Goal: Task Accomplishment & Management: Manage account settings

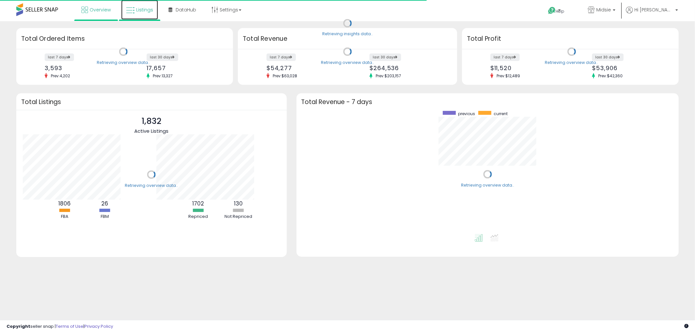
click at [145, 8] on span "Listings" at bounding box center [144, 10] width 17 height 7
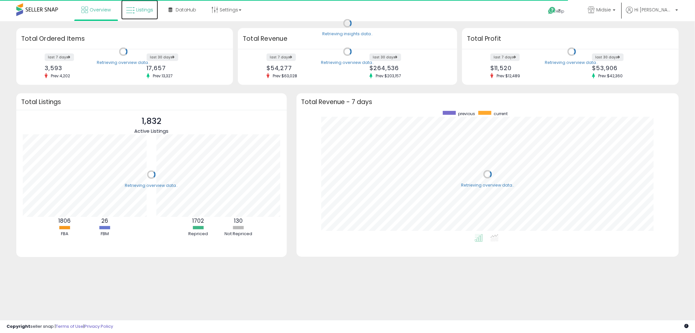
scroll to position [123, 369]
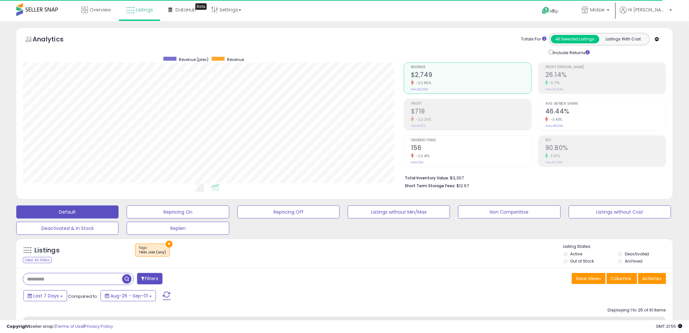
scroll to position [134, 381]
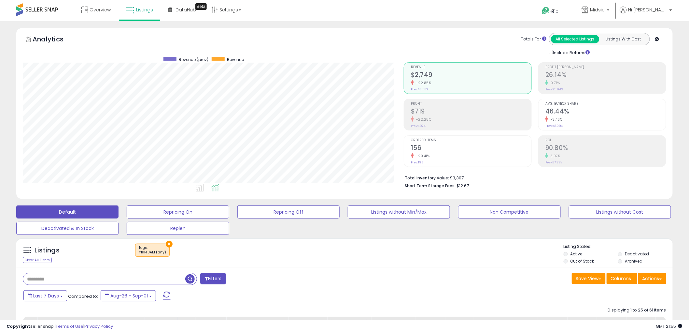
drag, startPoint x: 62, startPoint y: 278, endPoint x: 15, endPoint y: 276, distance: 46.9
paste input "**********"
type input "**********"
click at [190, 282] on span "button" at bounding box center [189, 278] width 9 height 9
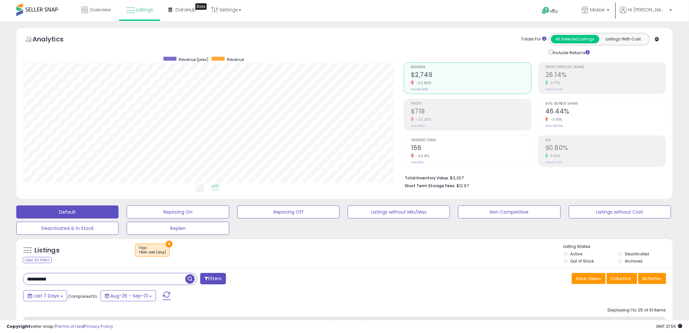
click at [0, 0] on div "Retrieving listings data.." at bounding box center [0, 0] width 0 height 0
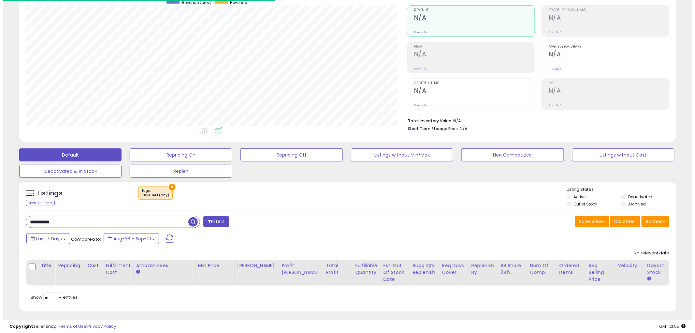
scroll to position [66, 0]
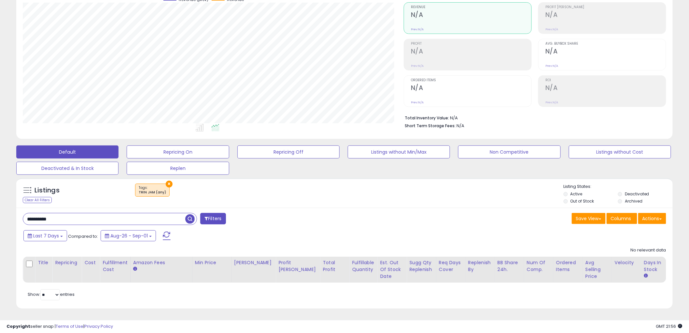
click at [168, 181] on button "×" at bounding box center [169, 184] width 7 height 7
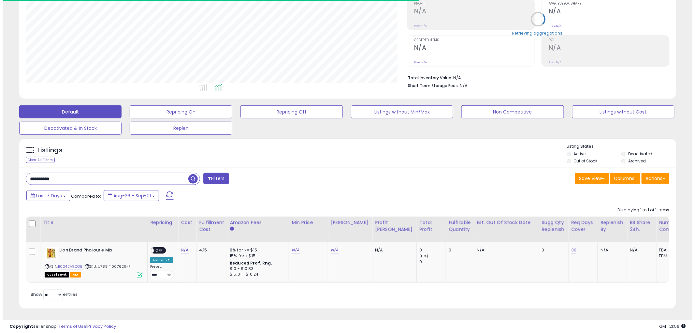
scroll to position [134, 381]
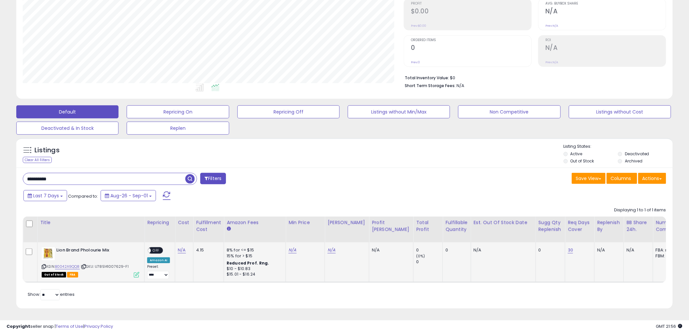
click at [139, 272] on icon at bounding box center [137, 275] width 6 height 6
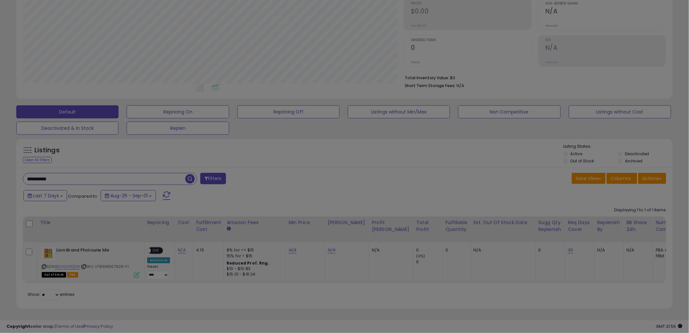
scroll to position [134, 385]
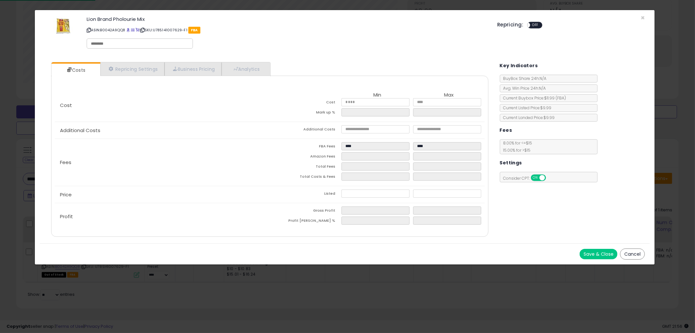
click at [137, 47] on div at bounding box center [140, 43] width 106 height 10
type input "*"
type input "***"
click at [596, 249] on button "Save & Close" at bounding box center [599, 254] width 38 height 10
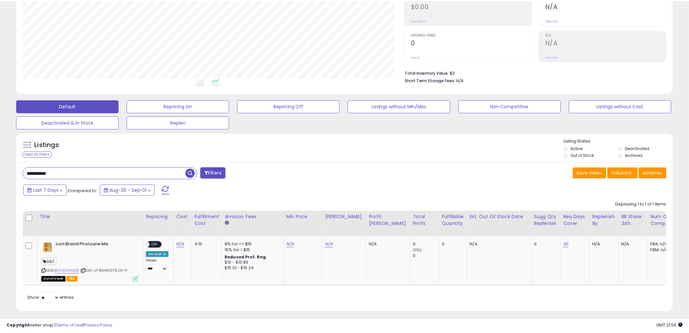
scroll to position [325693, 325445]
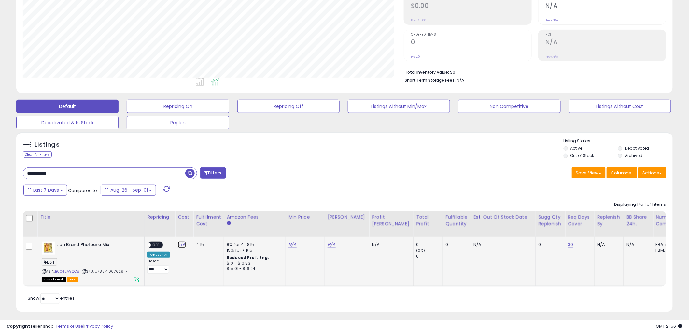
click at [180, 246] on link "N/A" at bounding box center [182, 244] width 8 height 7
type input "****"
click button "submit" at bounding box center [199, 228] width 11 height 10
click at [293, 246] on link "N/A" at bounding box center [293, 244] width 8 height 7
click at [284, 227] on input "number" at bounding box center [272, 228] width 58 height 11
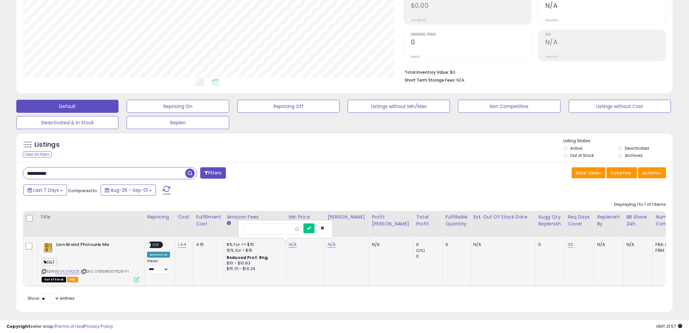
type input "****"
click button "submit" at bounding box center [309, 228] width 11 height 10
click at [293, 246] on link "9.99" at bounding box center [293, 244] width 9 height 7
drag, startPoint x: 278, startPoint y: 228, endPoint x: 223, endPoint y: 217, distance: 56.1
click at [224, 218] on table "Title Repricing" at bounding box center [465, 249] width 884 height 76
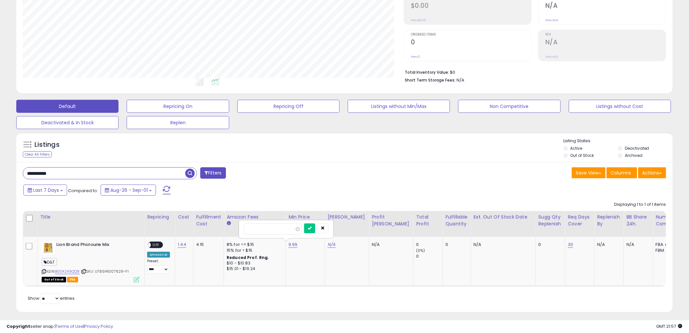
type input "****"
click button "submit" at bounding box center [309, 228] width 11 height 10
click at [329, 244] on link "N/A" at bounding box center [332, 244] width 8 height 7
type input "****"
click button "submit" at bounding box center [348, 228] width 11 height 10
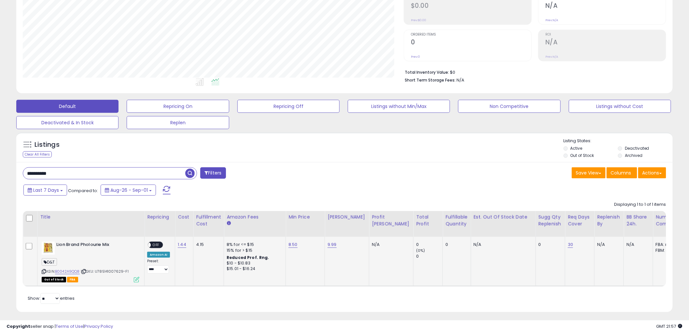
click at [150, 246] on span at bounding box center [148, 245] width 6 height 6
drag, startPoint x: 160, startPoint y: 246, endPoint x: 172, endPoint y: 248, distance: 12.1
click at [160, 246] on span "OFF" at bounding box center [156, 245] width 10 height 6
click at [409, 108] on button "Listings without Min/Max" at bounding box center [399, 106] width 102 height 13
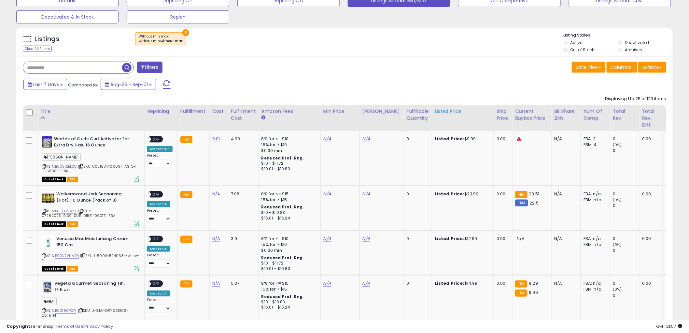
scroll to position [174, 0]
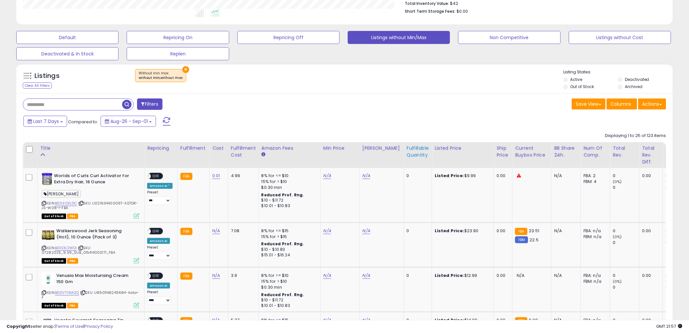
click at [407, 149] on div "Fulfillable Quantity" at bounding box center [418, 152] width 22 height 14
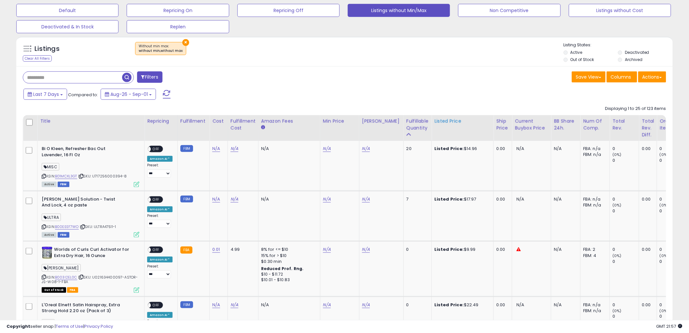
scroll to position [247, 0]
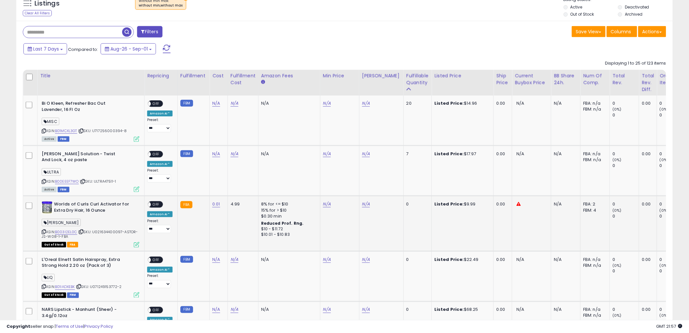
click at [335, 205] on div "N/A" at bounding box center [338, 204] width 31 height 6
click at [329, 205] on div "N/A" at bounding box center [338, 204] width 31 height 6
click at [328, 205] on link "N/A" at bounding box center [327, 204] width 8 height 7
drag, startPoint x: 307, startPoint y: 192, endPoint x: 297, endPoint y: 190, distance: 10.6
click at [297, 190] on input "number" at bounding box center [306, 187] width 58 height 11
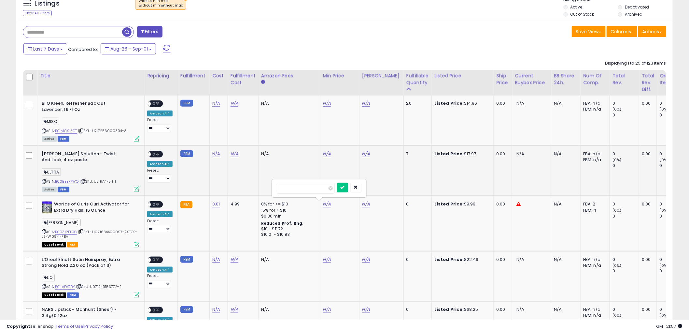
drag, startPoint x: 286, startPoint y: 186, endPoint x: 248, endPoint y: 185, distance: 38.1
type input "*"
click button "submit" at bounding box center [342, 187] width 11 height 10
click at [369, 205] on div "N/A" at bounding box center [380, 204] width 36 height 6
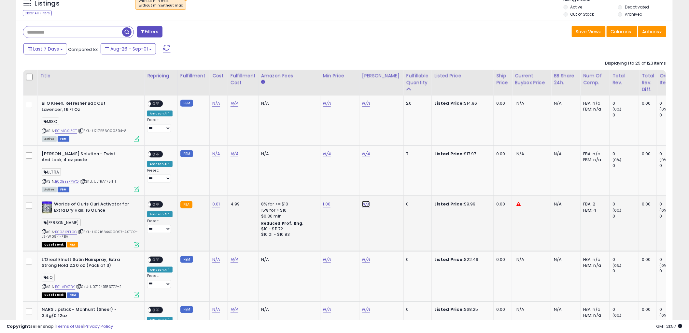
click at [366, 203] on link "N/A" at bounding box center [366, 204] width 8 height 7
drag, startPoint x: 353, startPoint y: 190, endPoint x: 297, endPoint y: 190, distance: 55.7
type input "*"
click button "submit" at bounding box center [381, 187] width 11 height 10
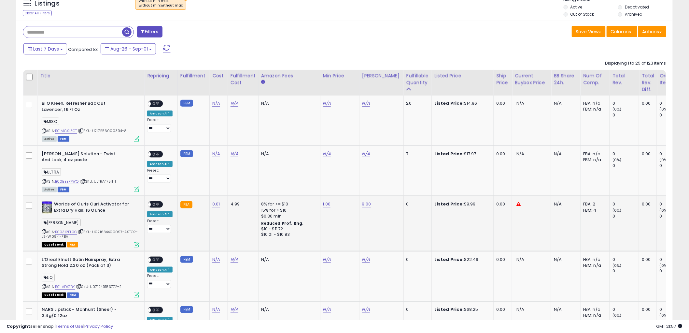
click at [153, 204] on span "OFF" at bounding box center [156, 205] width 10 height 6
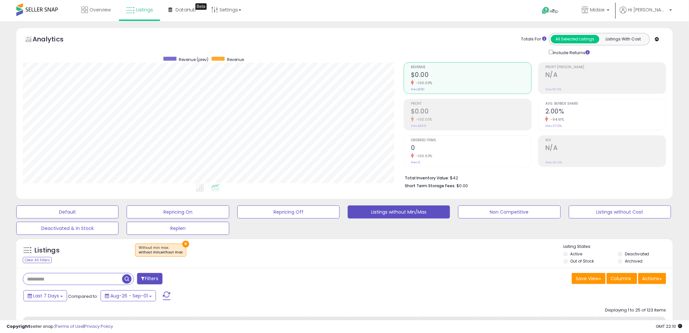
scroll to position [109, 0]
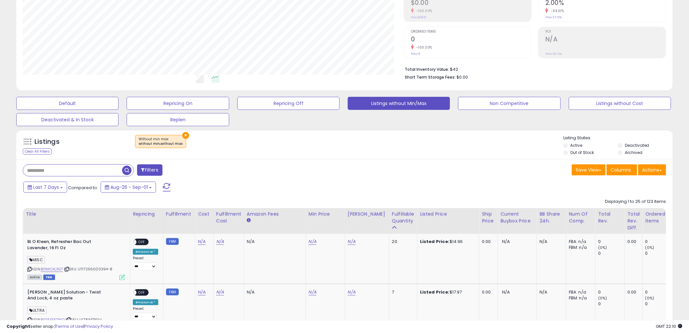
click at [183, 135] on button "×" at bounding box center [185, 135] width 7 height 7
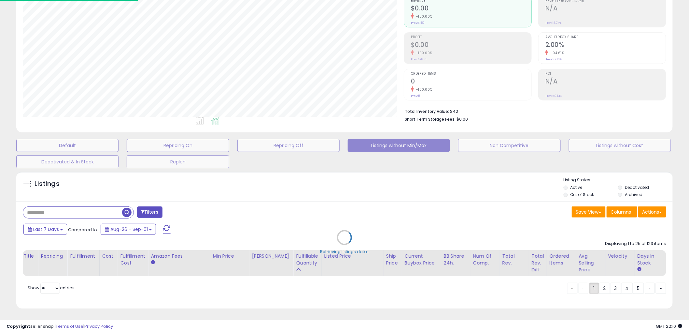
scroll to position [72, 0]
select select "*"
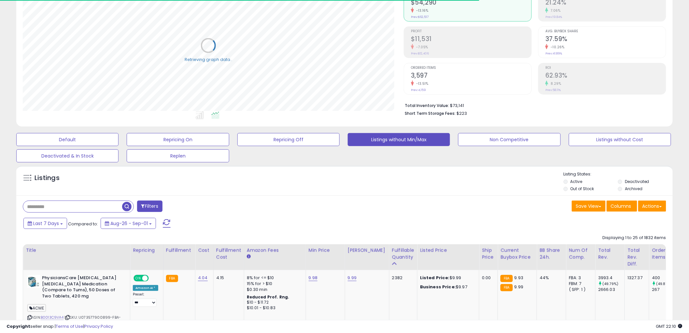
click at [150, 206] on button "Filters" at bounding box center [149, 205] width 25 height 11
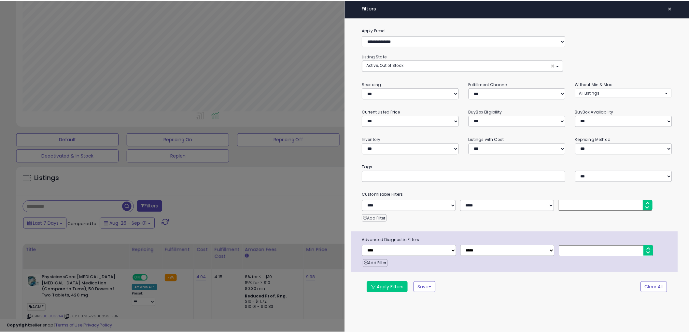
scroll to position [134, 385]
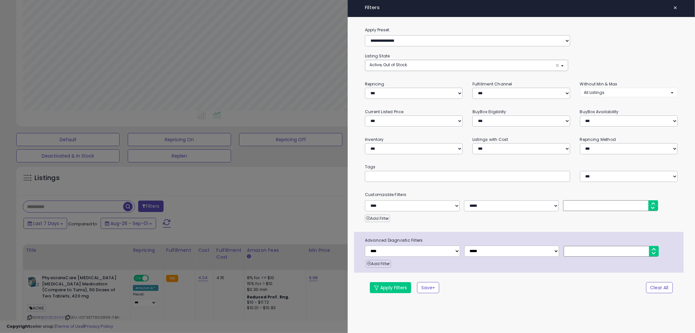
click at [388, 173] on input "text" at bounding box center [418, 176] width 98 height 7
type input "*******"
type input "******"
type input "**********"
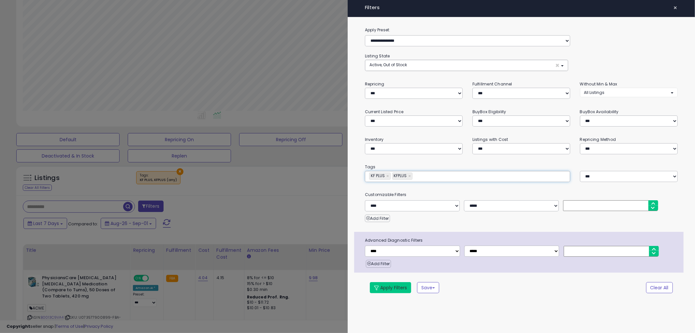
click at [404, 289] on button "Apply Filters" at bounding box center [390, 287] width 41 height 11
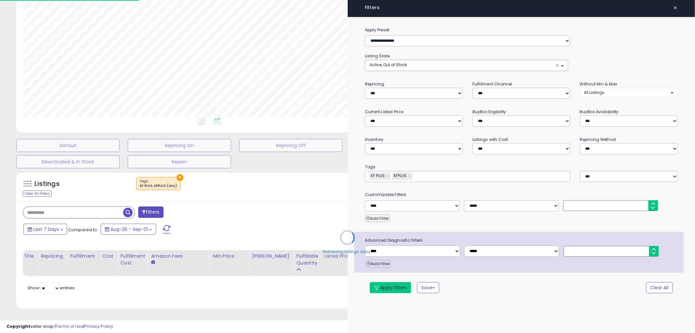
type input "**********"
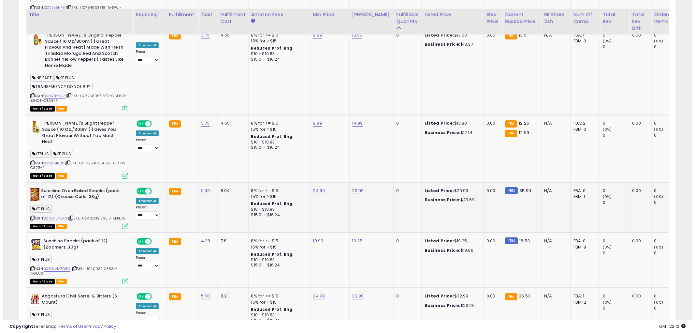
scroll to position [941, 0]
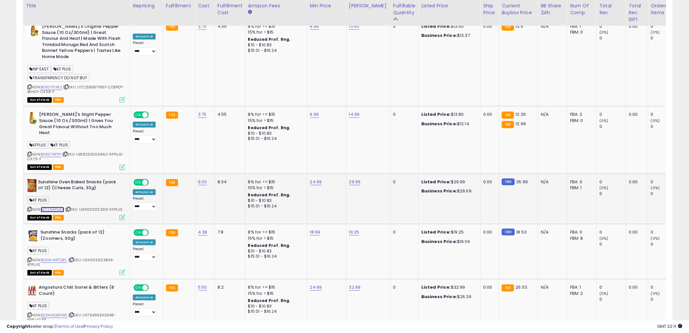
click at [57, 207] on link "B072N5PLMS" at bounding box center [52, 210] width 23 height 6
click at [122, 214] on icon at bounding box center [123, 217] width 6 height 6
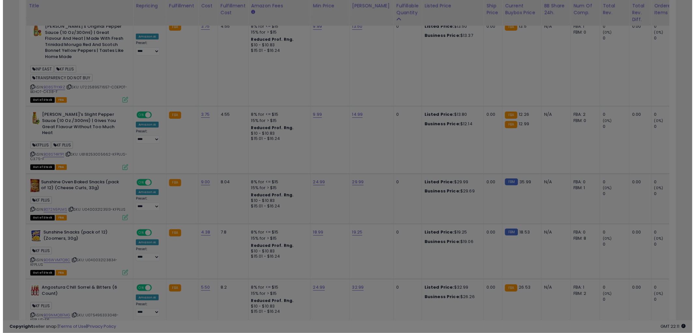
scroll to position [134, 385]
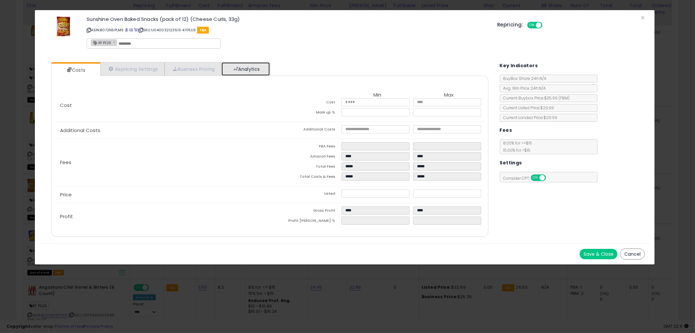
click at [244, 69] on link "Analytics" at bounding box center [246, 68] width 48 height 13
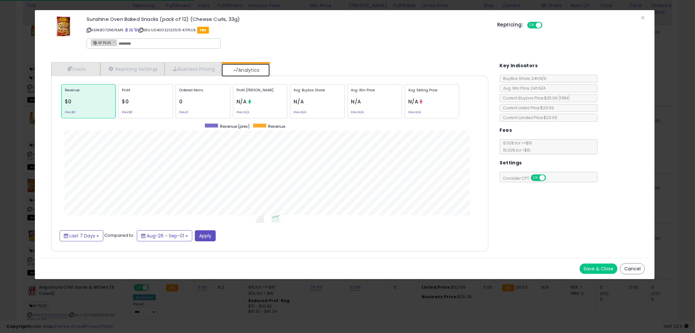
scroll to position [200, 450]
click at [76, 240] on div "Cost Min Max Cost **** **** Mark up % ***** ***** Additional Costs Additional C…" at bounding box center [269, 164] width 437 height 176
click at [75, 233] on span "Last 7 Days" at bounding box center [82, 235] width 26 height 7
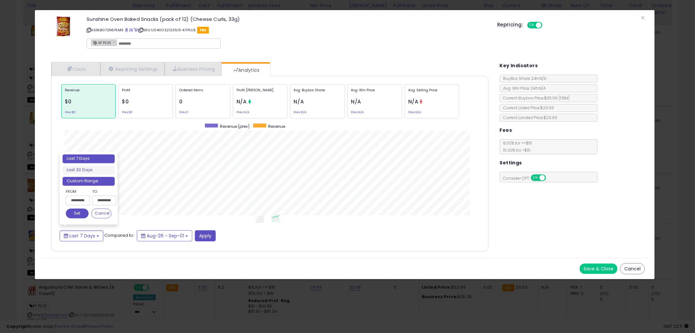
click at [93, 183] on li "Custom Range" at bounding box center [89, 181] width 52 height 9
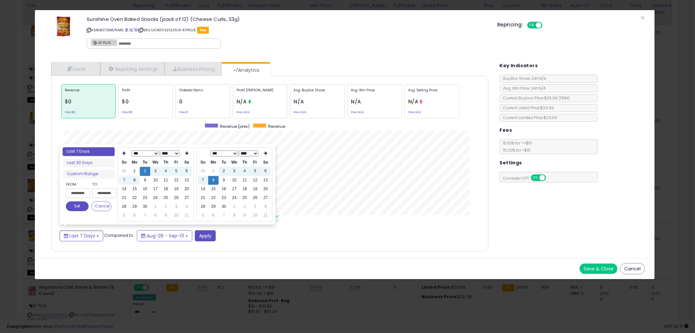
drag, startPoint x: 151, startPoint y: 152, endPoint x: 149, endPoint y: 155, distance: 3.7
click at [151, 152] on select "*** *** *** *** *** *** *** *** *** *** *** ***" at bounding box center [145, 154] width 27 height 6
click at [154, 170] on td "1" at bounding box center [155, 171] width 10 height 9
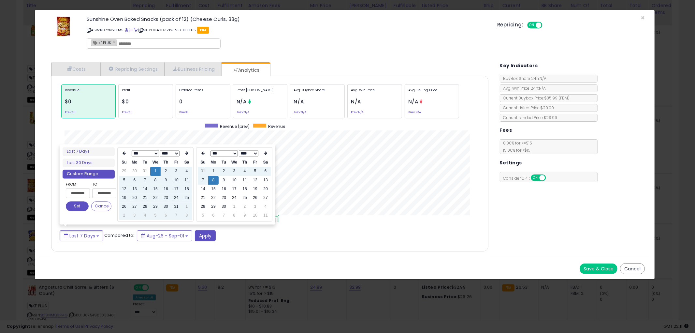
type input "**********"
click at [74, 206] on button "Set" at bounding box center [77, 206] width 23 height 10
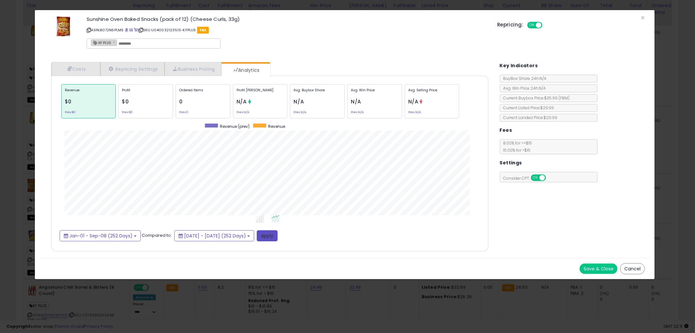
click at [278, 234] on button "Apply" at bounding box center [267, 235] width 21 height 11
click at [186, 105] on div at bounding box center [188, 102] width 5 height 7
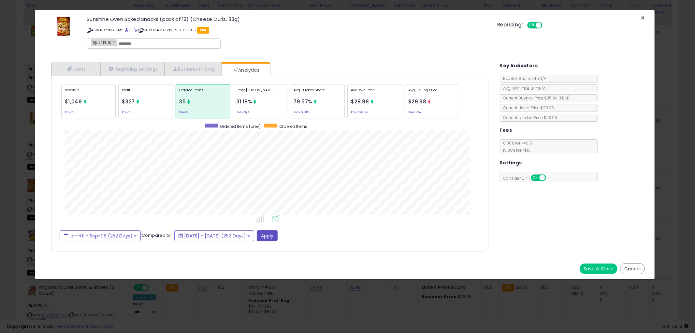
drag, startPoint x: 642, startPoint y: 18, endPoint x: 589, endPoint y: 99, distance: 96.8
click at [642, 18] on span "×" at bounding box center [643, 17] width 4 height 9
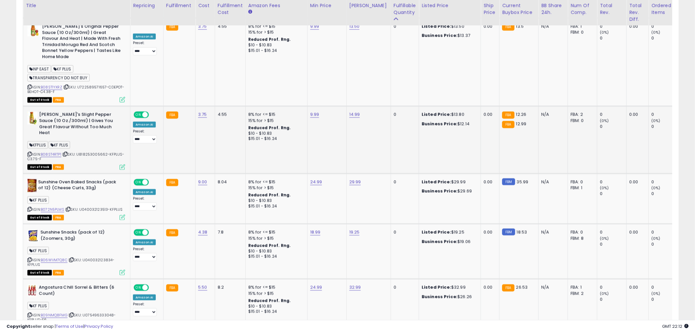
scroll to position [325693, 325445]
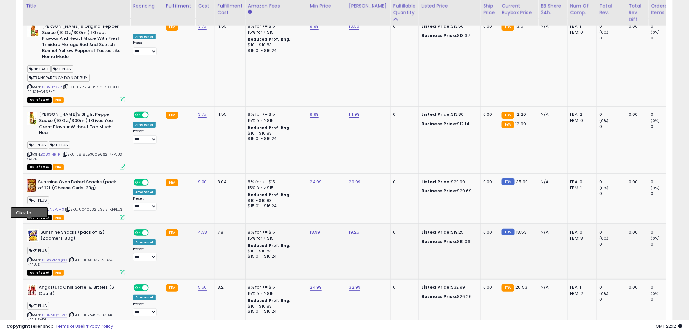
click at [28, 258] on icon at bounding box center [29, 260] width 4 height 4
click at [122, 269] on icon at bounding box center [123, 272] width 6 height 6
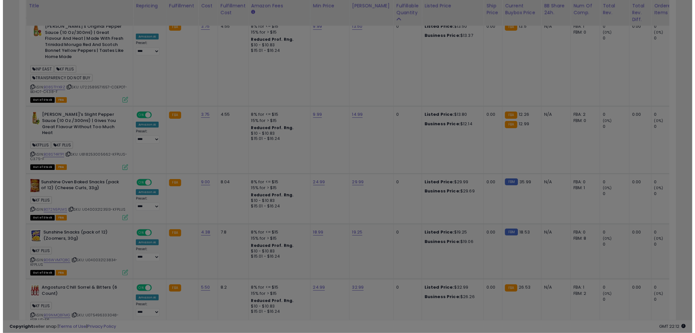
scroll to position [134, 385]
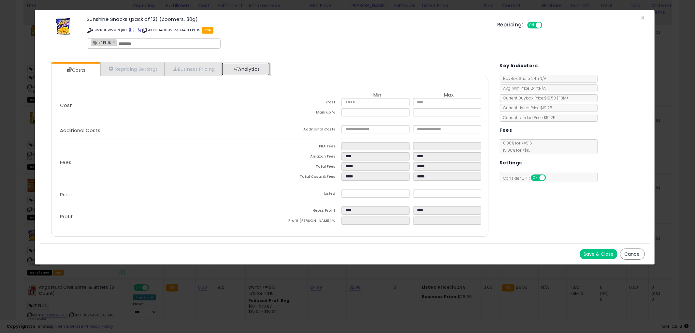
click at [258, 67] on link "Analytics" at bounding box center [246, 68] width 48 height 13
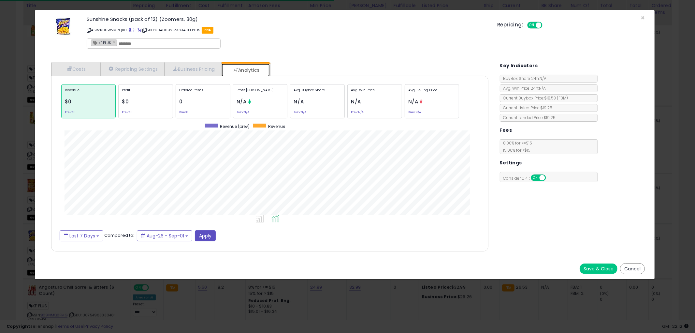
scroll to position [200, 450]
click at [79, 236] on span "Last 7 Days" at bounding box center [82, 235] width 26 height 7
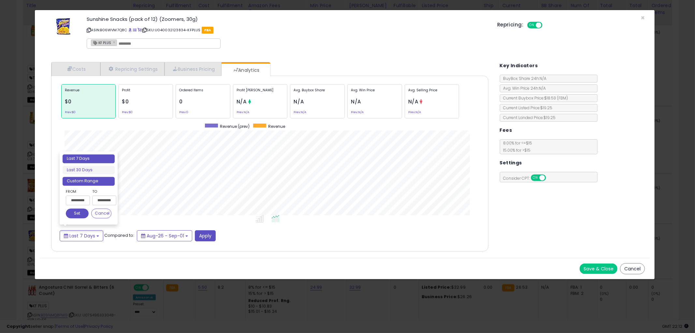
click at [82, 180] on li "Custom Range" at bounding box center [89, 181] width 52 height 9
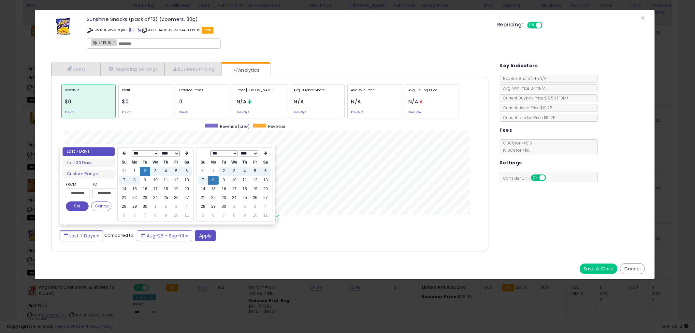
click at [138, 152] on select "*** *** *** *** *** *** *** *** *** *** *** ***" at bounding box center [145, 154] width 27 height 6
drag, startPoint x: 155, startPoint y: 167, endPoint x: 81, endPoint y: 196, distance: 79.4
click at [156, 168] on td "1" at bounding box center [155, 171] width 10 height 9
type input "**********"
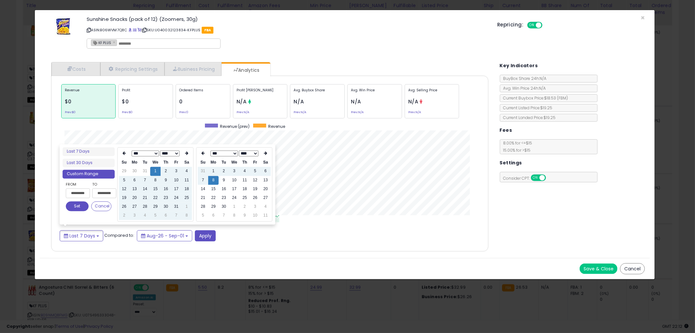
click at [67, 209] on button "Set" at bounding box center [77, 206] width 23 height 10
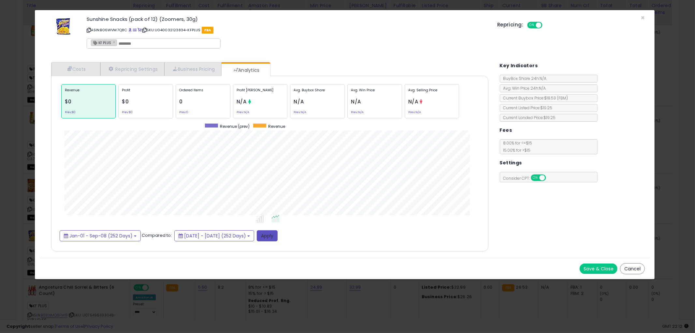
click at [278, 230] on button "Apply" at bounding box center [267, 235] width 21 height 11
click at [278, 238] on button "Apply" at bounding box center [267, 235] width 21 height 11
drag, startPoint x: 643, startPoint y: 18, endPoint x: 640, endPoint y: 27, distance: 9.7
click at [643, 18] on span "×" at bounding box center [643, 17] width 4 height 9
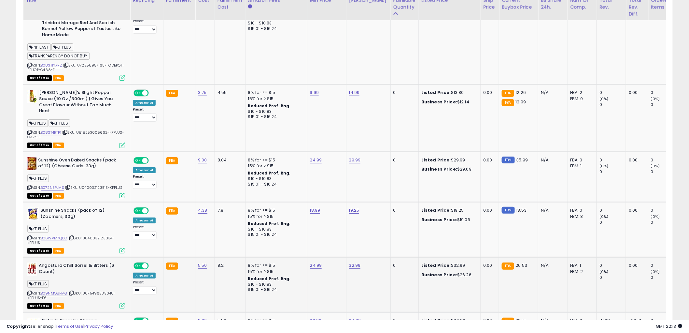
scroll to position [977, 0]
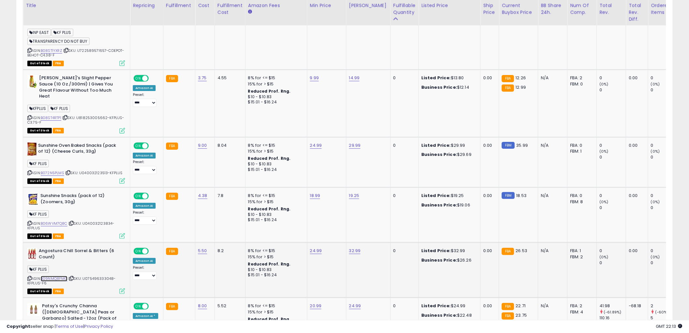
click at [58, 276] on link "B09NMQ8FMG" at bounding box center [54, 279] width 27 height 6
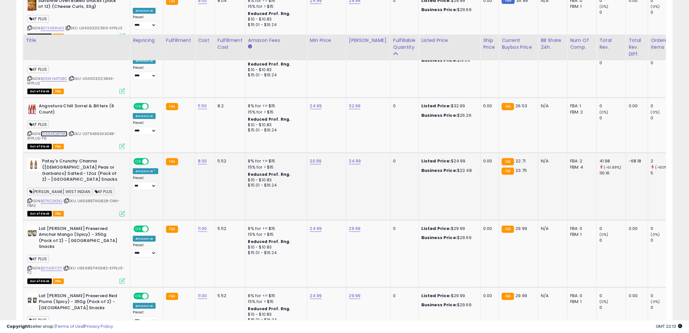
scroll to position [1158, 0]
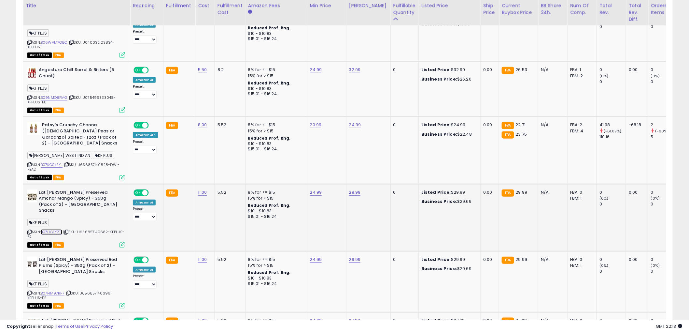
click at [47, 229] on link "B07HGFYZT1" at bounding box center [52, 232] width 22 height 6
click at [123, 242] on icon at bounding box center [123, 245] width 6 height 6
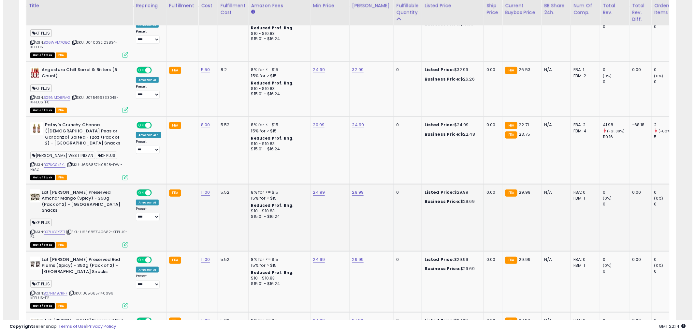
scroll to position [134, 385]
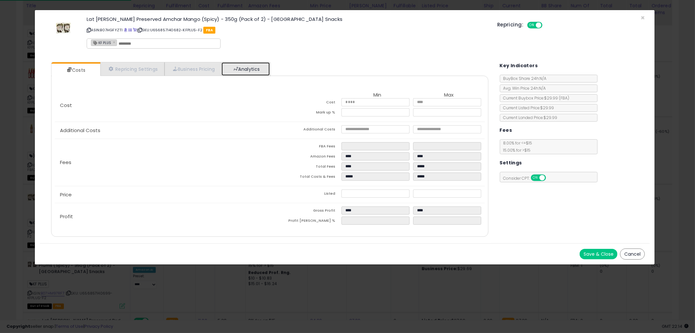
click at [253, 67] on link "Analytics" at bounding box center [246, 68] width 48 height 13
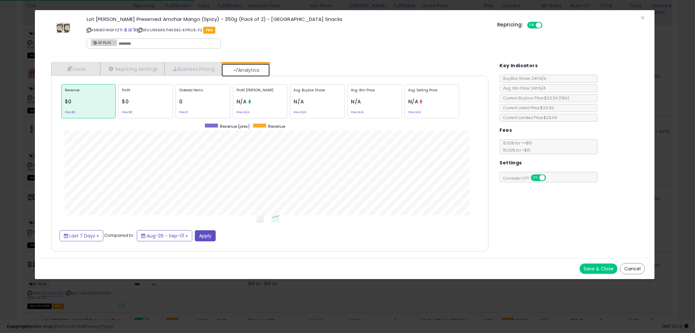
scroll to position [200, 450]
click at [86, 232] on span "Last 7 Days" at bounding box center [82, 235] width 26 height 7
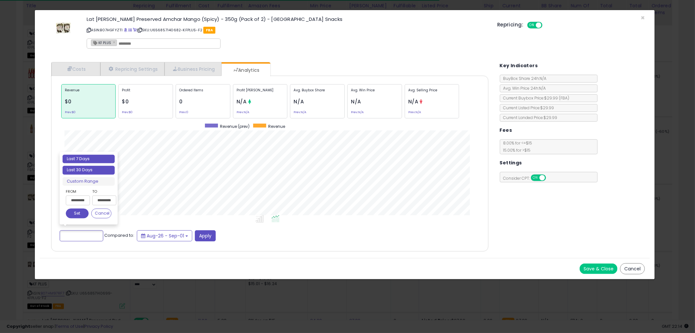
type input "**********"
click at [85, 168] on li "Last 30 Days" at bounding box center [89, 170] width 52 height 9
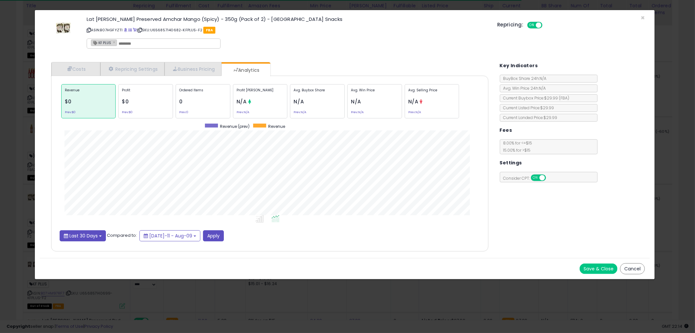
click at [89, 233] on span "Last 30 Days" at bounding box center [83, 235] width 28 height 7
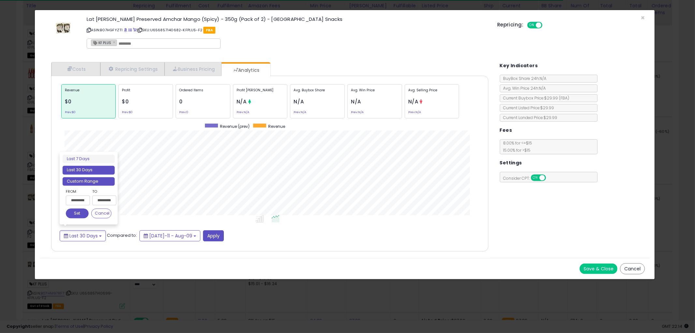
click at [99, 184] on li "Custom Range" at bounding box center [89, 181] width 52 height 9
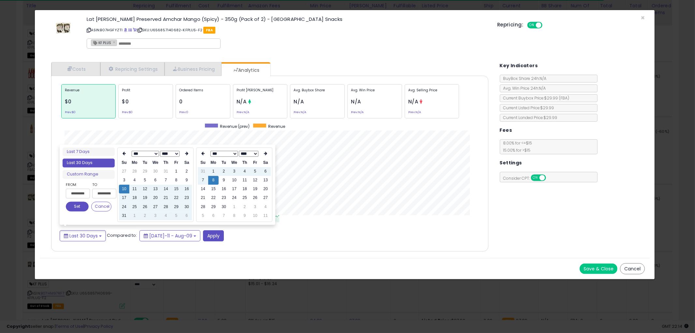
click at [146, 154] on select "*** *** *** *** *** *** *** *** *** *** *** ***" at bounding box center [145, 154] width 27 height 6
click at [155, 170] on td "1" at bounding box center [155, 171] width 10 height 9
type input "**********"
click at [79, 206] on button "Set" at bounding box center [77, 206] width 23 height 10
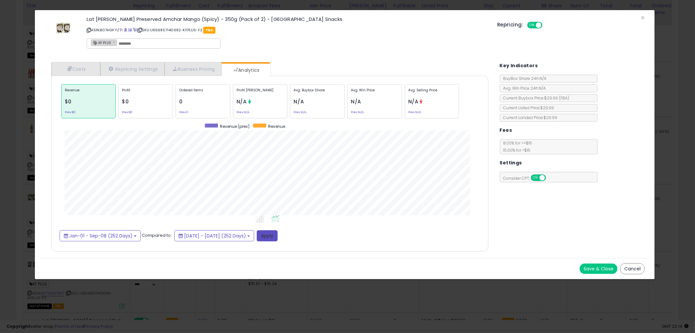
click at [278, 232] on button "Apply" at bounding box center [267, 235] width 21 height 11
drag, startPoint x: 295, startPoint y: 234, endPoint x: 297, endPoint y: 240, distance: 6.8
click at [278, 235] on button "Apply" at bounding box center [267, 235] width 21 height 11
drag, startPoint x: 642, startPoint y: 16, endPoint x: 584, endPoint y: 95, distance: 97.6
click at [642, 16] on span "×" at bounding box center [643, 17] width 4 height 9
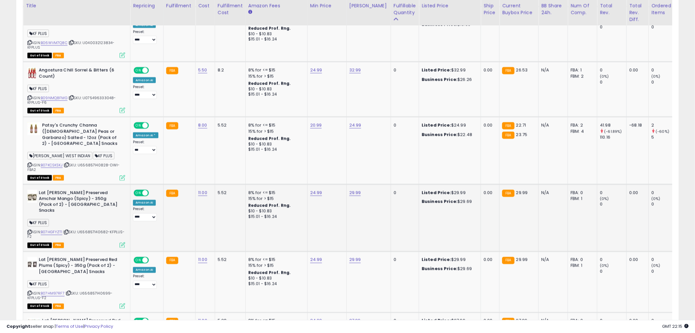
scroll to position [325693, 325445]
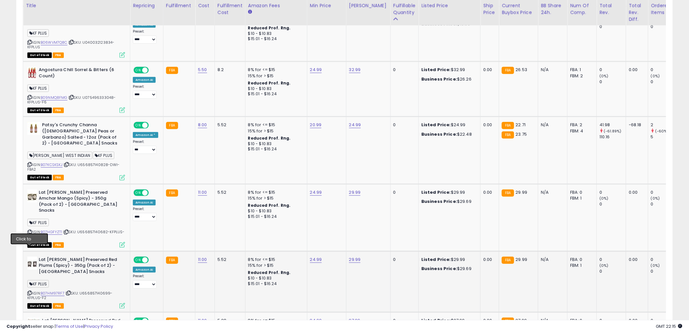
click at [30, 291] on icon at bounding box center [29, 293] width 4 height 4
click at [122, 303] on icon at bounding box center [123, 306] width 6 height 6
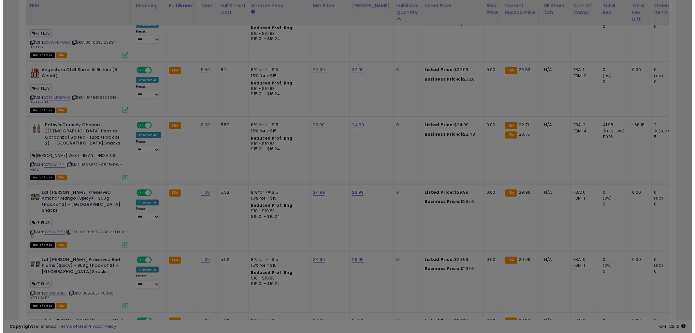
scroll to position [134, 385]
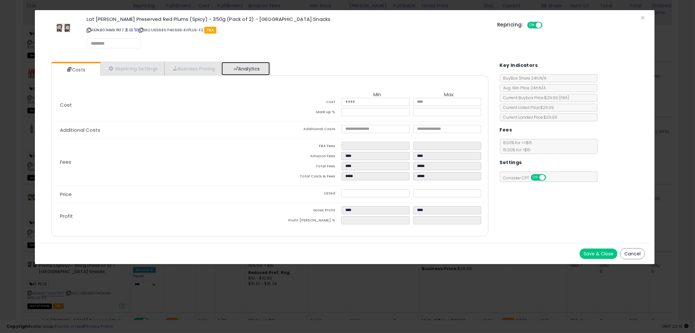
click at [233, 67] on link "Analytics" at bounding box center [246, 68] width 48 height 13
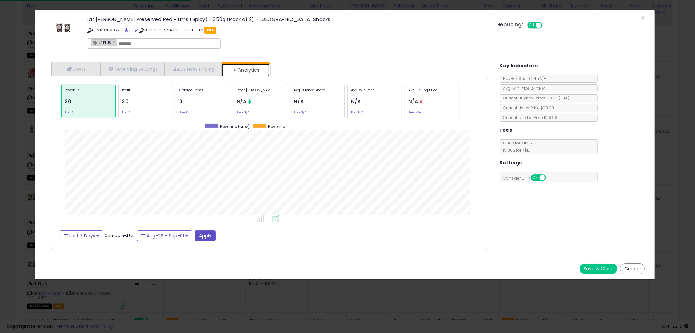
scroll to position [200, 450]
click at [74, 239] on button "Last 7 Days" at bounding box center [82, 235] width 44 height 11
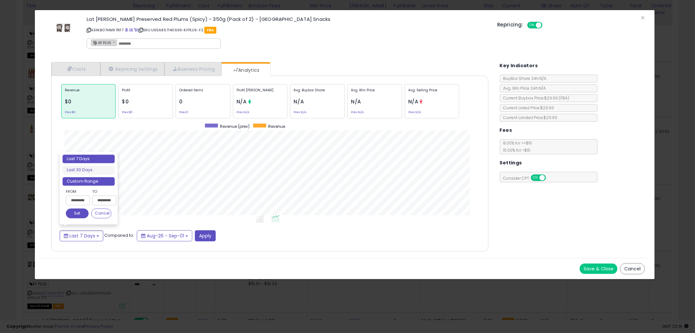
click at [83, 183] on li "Custom Range" at bounding box center [89, 181] width 52 height 9
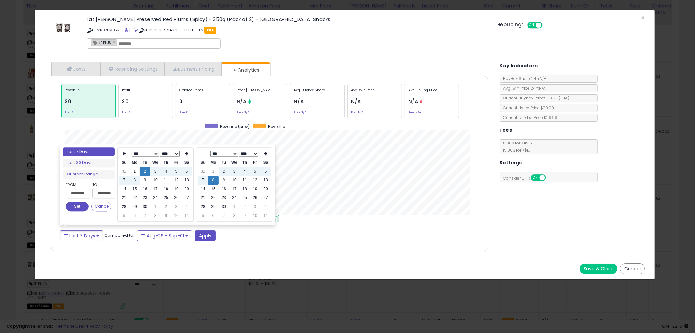
click at [151, 151] on select "*** *** *** *** *** *** *** *** *** *** *** ***" at bounding box center [145, 154] width 27 height 6
click at [156, 168] on td "1" at bounding box center [155, 171] width 10 height 9
type input "**********"
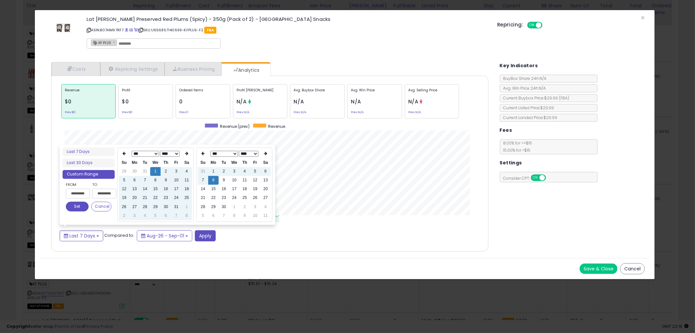
click at [75, 209] on button "Set" at bounding box center [77, 206] width 23 height 10
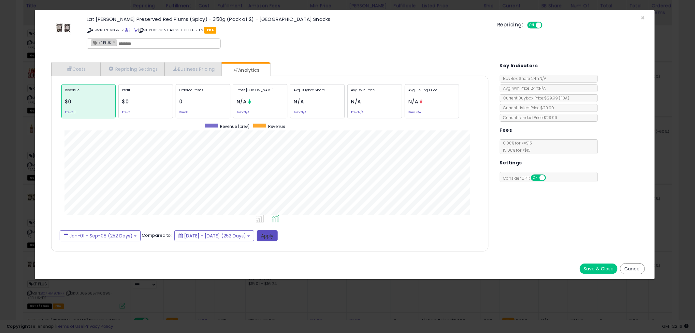
click at [278, 239] on button "Apply" at bounding box center [267, 235] width 21 height 11
click at [644, 15] on span "×" at bounding box center [643, 17] width 4 height 9
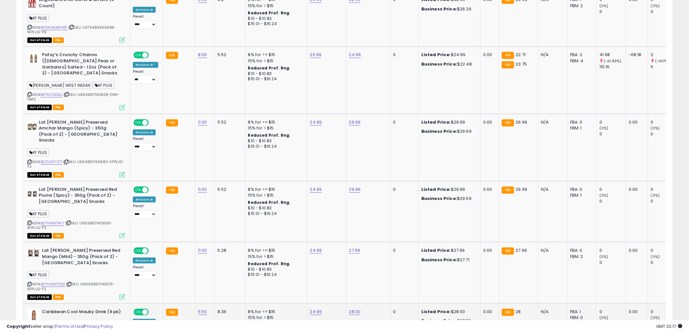
scroll to position [1267, 0]
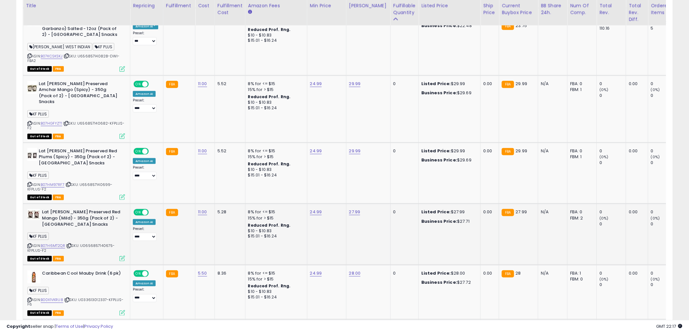
click at [28, 244] on icon at bounding box center [29, 246] width 4 height 4
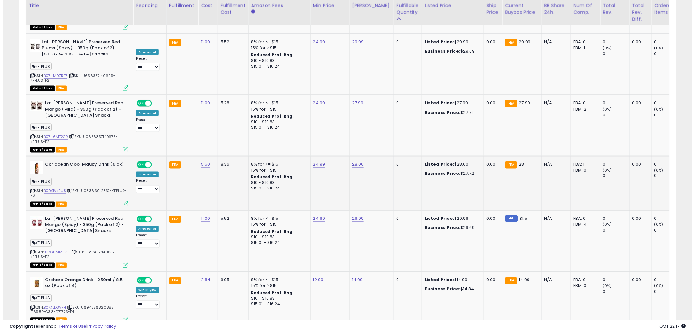
scroll to position [1448, 0]
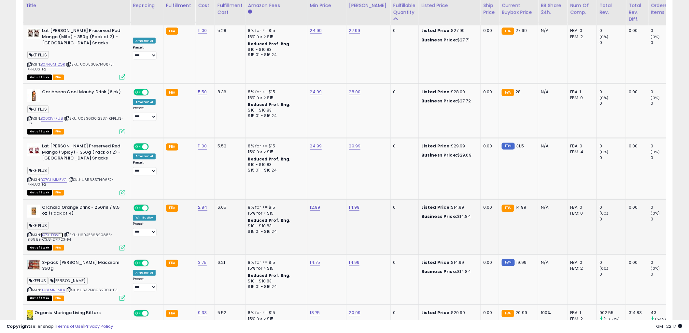
click at [58, 232] on link "B07XLD3VFH" at bounding box center [52, 235] width 22 height 6
click at [28, 233] on icon at bounding box center [29, 235] width 4 height 4
click at [123, 245] on icon at bounding box center [123, 248] width 6 height 6
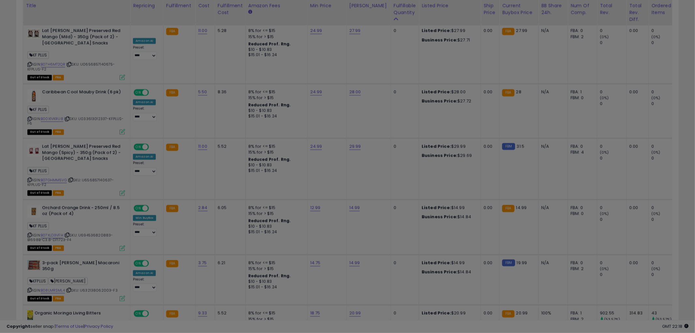
scroll to position [134, 385]
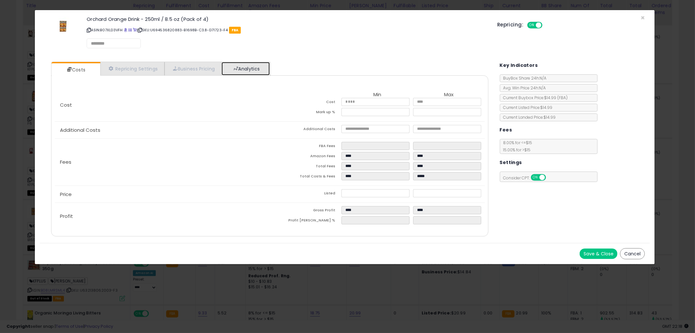
click at [249, 66] on link "Analytics" at bounding box center [246, 68] width 48 height 13
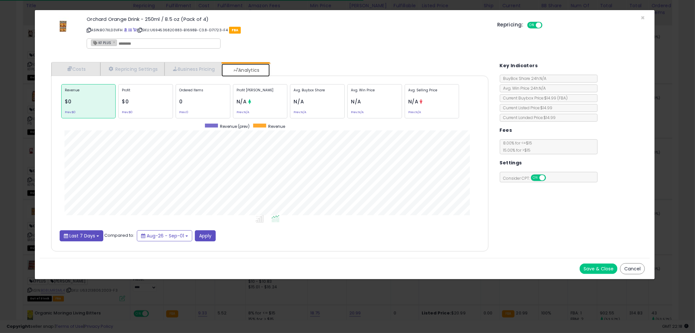
scroll to position [200, 450]
click at [80, 236] on span "Last 7 Days" at bounding box center [82, 235] width 26 height 7
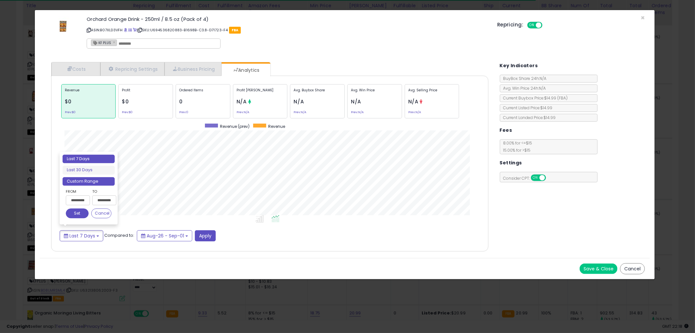
click at [82, 183] on li "Custom Range" at bounding box center [89, 181] width 52 height 9
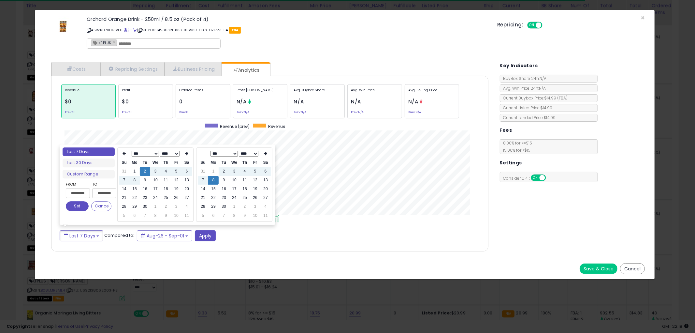
click at [145, 153] on select "*** *** *** *** *** *** *** *** *** *** *** ***" at bounding box center [145, 154] width 27 height 6
click at [152, 167] on td "1" at bounding box center [155, 171] width 10 height 9
type input "**********"
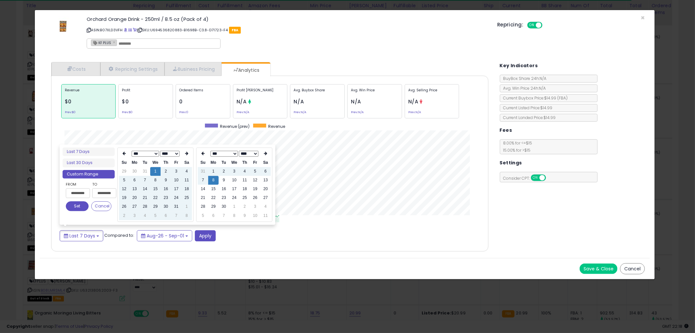
click at [72, 204] on button "Set" at bounding box center [77, 206] width 23 height 10
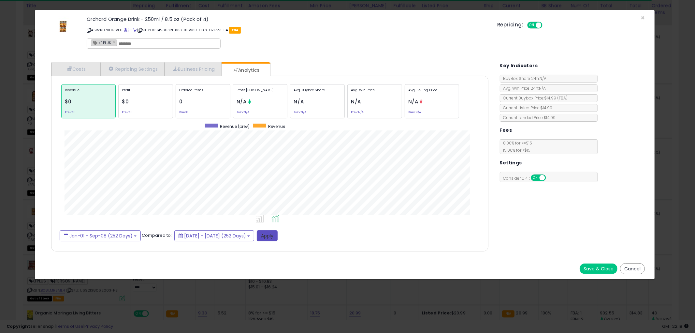
click at [278, 230] on button "Apply" at bounding box center [267, 235] width 21 height 11
click at [196, 109] on div "Ordered Items 20 Prev: 0" at bounding box center [203, 101] width 55 height 34
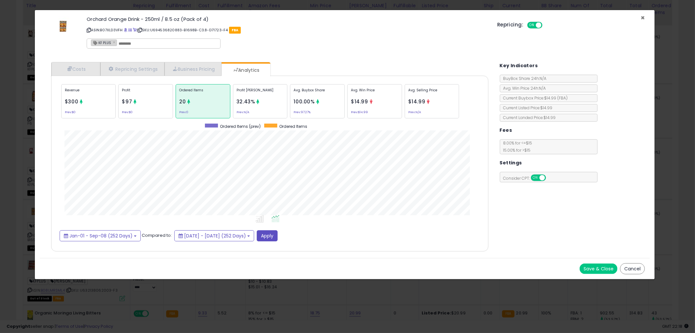
click at [643, 15] on span "×" at bounding box center [643, 17] width 4 height 9
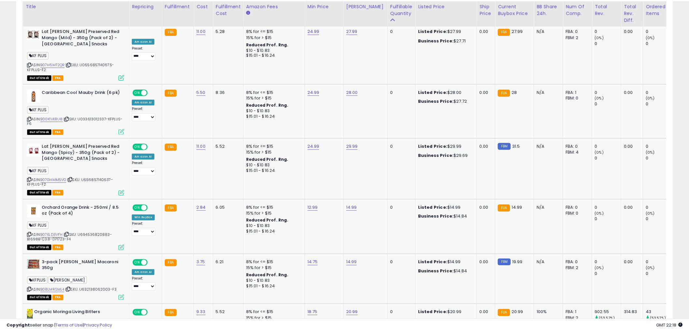
scroll to position [325693, 325445]
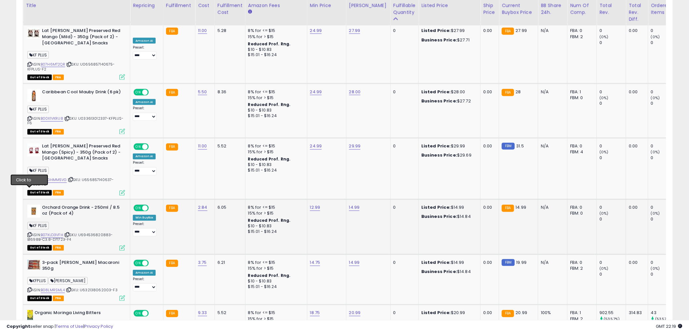
click at [31, 233] on icon at bounding box center [29, 235] width 4 height 4
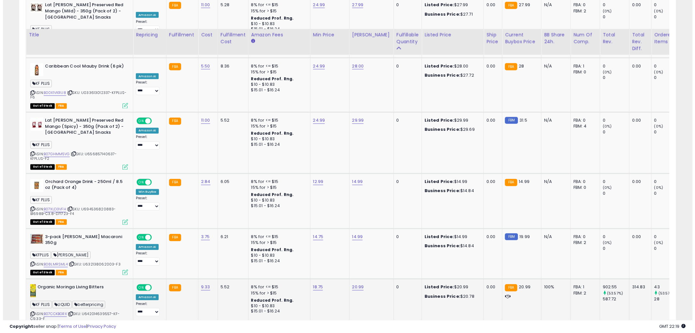
scroll to position [1520, 0]
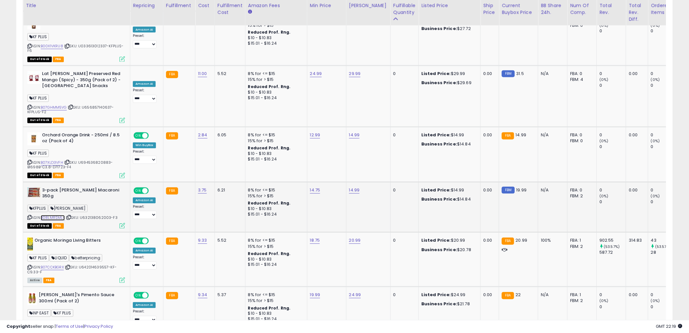
click at [58, 215] on link "B08LMRSML4" at bounding box center [53, 218] width 24 height 6
click at [119, 187] on div "ASIN: B08LMRSML4 | SKU: U632138062003-F3 Out of Stock FBA" at bounding box center [76, 207] width 98 height 41
click at [125, 223] on icon at bounding box center [123, 226] width 6 height 6
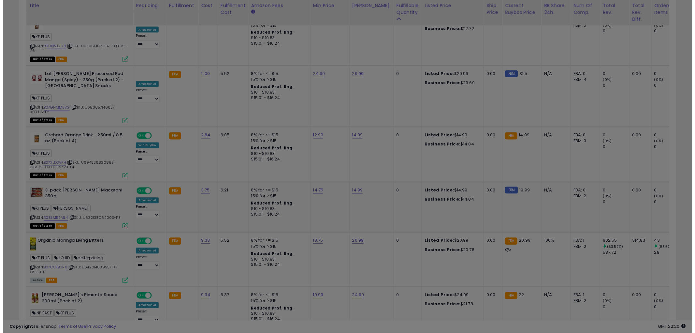
scroll to position [134, 385]
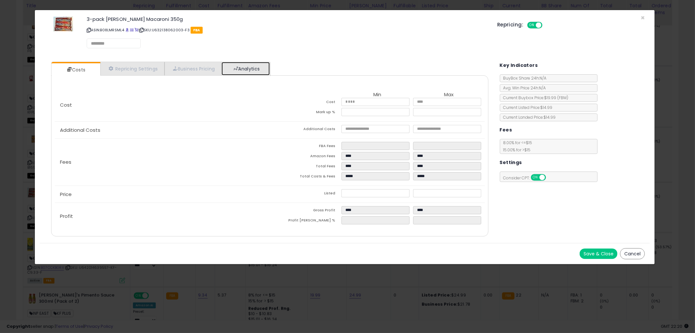
click at [248, 65] on link "Analytics" at bounding box center [246, 68] width 48 height 13
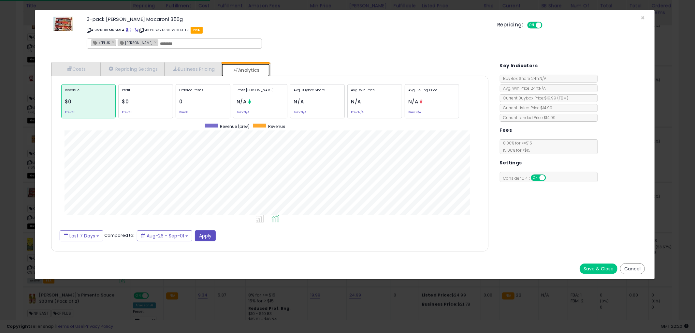
scroll to position [200, 450]
click at [87, 239] on button "Last 7 Days" at bounding box center [82, 235] width 44 height 11
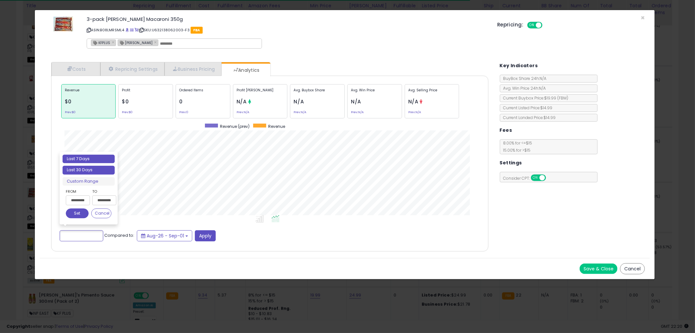
type input "**********"
click at [95, 174] on li "Last 30 Days" at bounding box center [89, 170] width 52 height 9
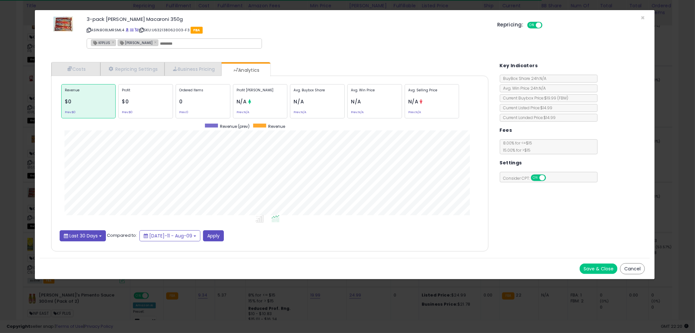
click at [84, 236] on span "Last 30 Days" at bounding box center [83, 235] width 28 height 7
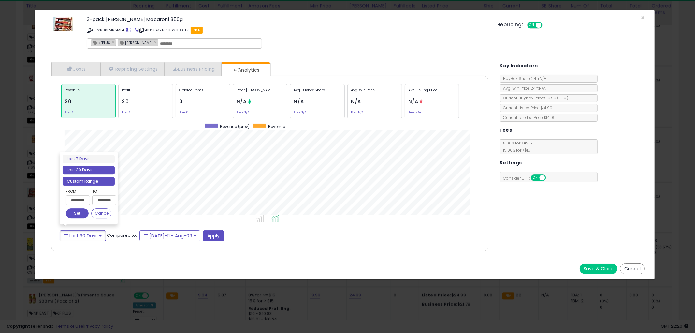
click at [93, 181] on li "Custom Range" at bounding box center [89, 181] width 52 height 9
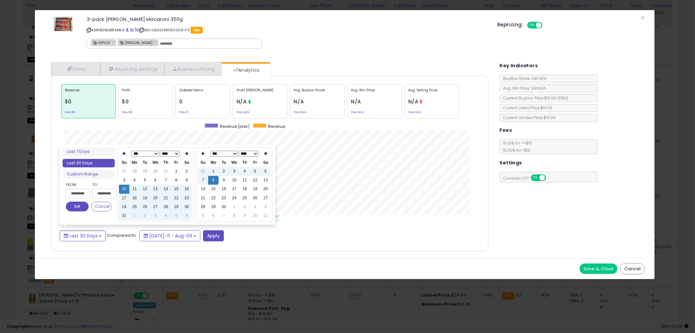
click at [145, 157] on th "*** *** *** *** *** *** *** *** *** *** *** *** **** **** **** **** **** **** *…" at bounding box center [155, 153] width 52 height 9
click at [147, 152] on select "*** *** *** *** *** *** *** *** *** *** *** ***" at bounding box center [145, 154] width 27 height 6
click at [156, 170] on td "1" at bounding box center [155, 171] width 10 height 9
type input "**********"
click at [80, 205] on button "Set" at bounding box center [77, 206] width 23 height 10
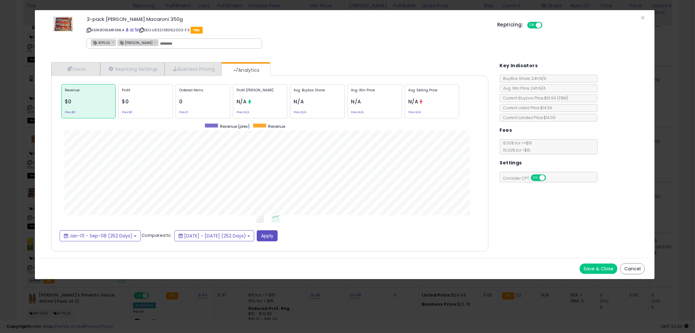
click at [299, 227] on div "Revenue $0 Prev: $0 Profit $0 Prev: $0 Ordered Items 0 Prev: 0 Profit Margin N/…" at bounding box center [270, 161] width 424 height 159
click at [278, 232] on button "Apply" at bounding box center [267, 235] width 21 height 11
click at [204, 100] on div "Ordered Items 15 Prev: 0" at bounding box center [203, 101] width 55 height 34
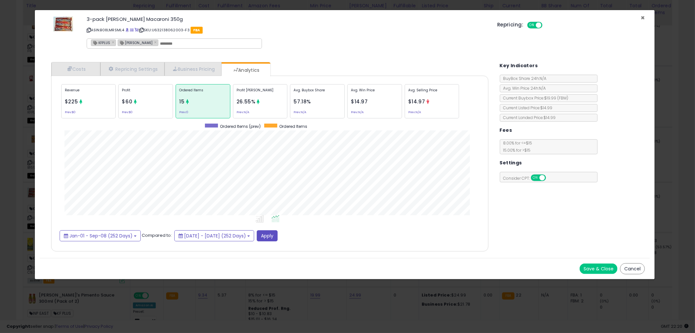
drag, startPoint x: 644, startPoint y: 17, endPoint x: 644, endPoint y: 22, distance: 5.0
click at [644, 17] on span "×" at bounding box center [643, 17] width 4 height 9
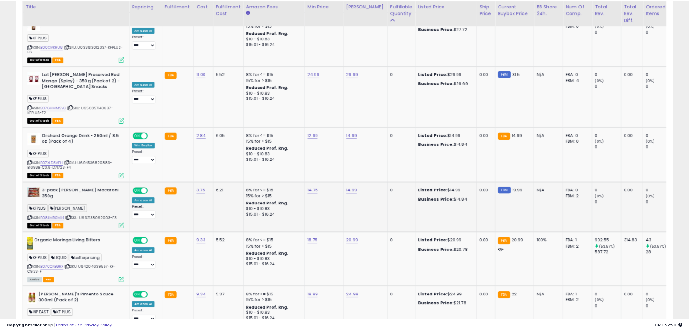
scroll to position [325693, 325445]
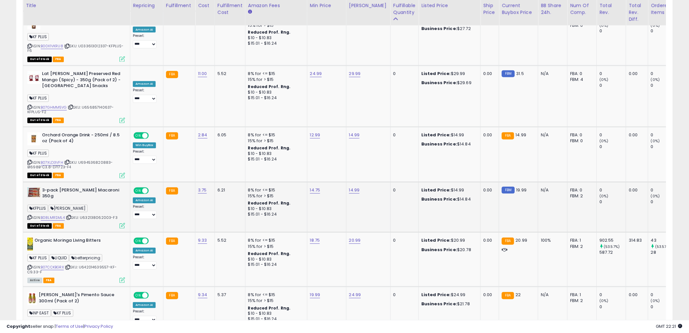
drag, startPoint x: 31, startPoint y: 171, endPoint x: 198, endPoint y: 150, distance: 168.8
click at [31, 216] on icon at bounding box center [29, 218] width 4 height 4
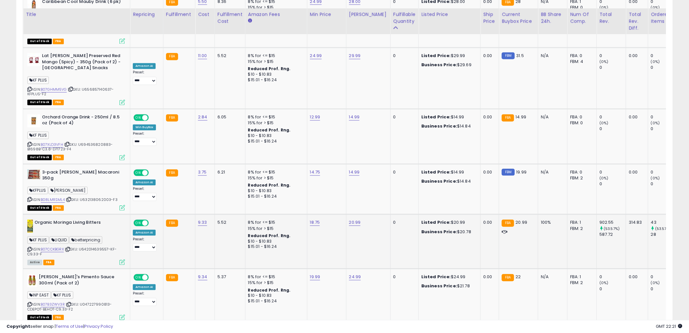
scroll to position [1547, 0]
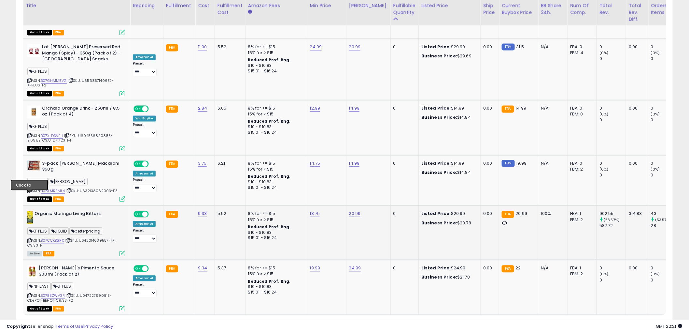
drag, startPoint x: 30, startPoint y: 196, endPoint x: 40, endPoint y: 195, distance: 10.1
click at [30, 239] on icon at bounding box center [29, 241] width 4 height 4
click at [56, 238] on link "B07CCKBGRX" at bounding box center [52, 241] width 23 height 6
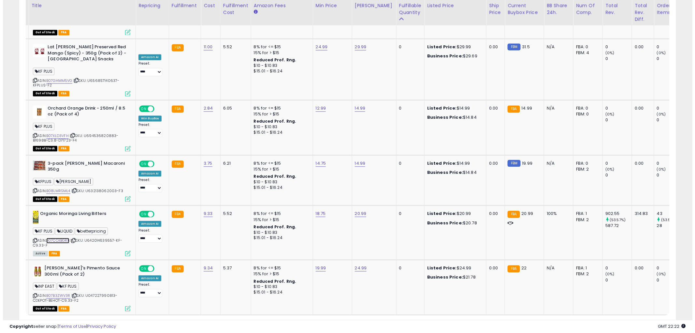
scroll to position [0, 0]
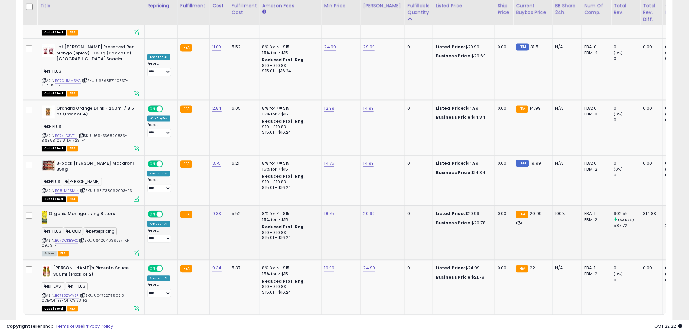
click at [137, 251] on icon at bounding box center [137, 254] width 6 height 6
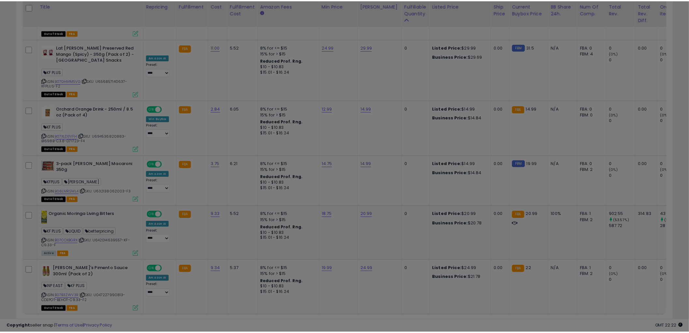
scroll to position [134, 385]
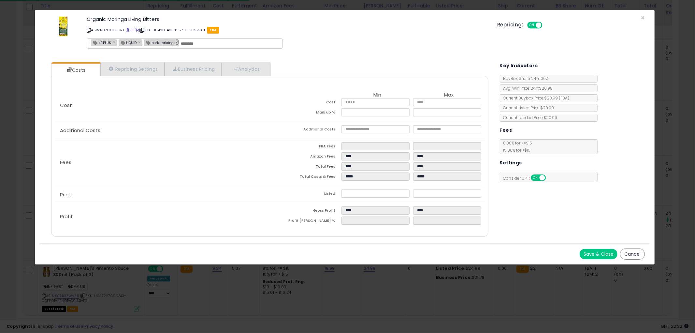
click at [175, 42] on link "×" at bounding box center [177, 42] width 4 height 6
click at [138, 41] on link "×" at bounding box center [140, 42] width 4 height 6
type input "*******"
click at [589, 249] on button "Save & Close" at bounding box center [599, 254] width 38 height 10
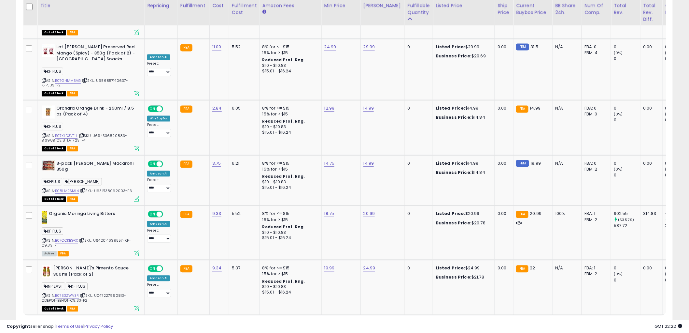
scroll to position [325693, 325445]
click at [633, 322] on link "2" at bounding box center [638, 327] width 11 height 11
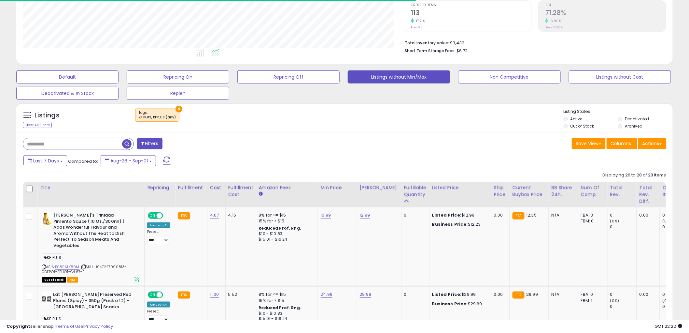
scroll to position [0, 0]
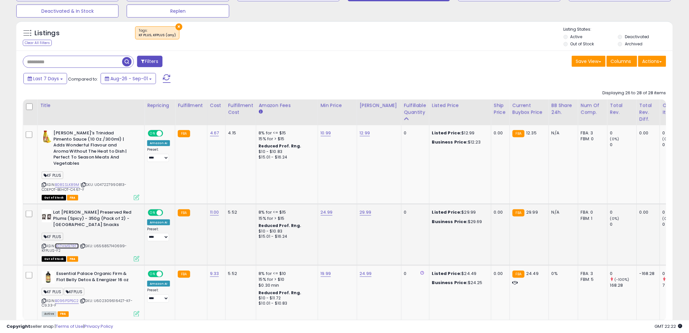
click at [67, 243] on link "B07HM97RF7" at bounding box center [67, 246] width 24 height 6
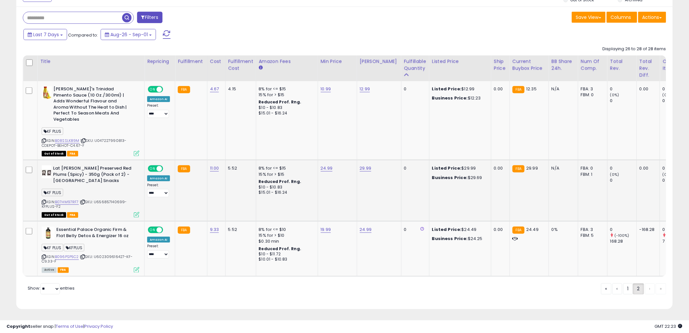
click at [137, 212] on icon at bounding box center [137, 215] width 6 height 6
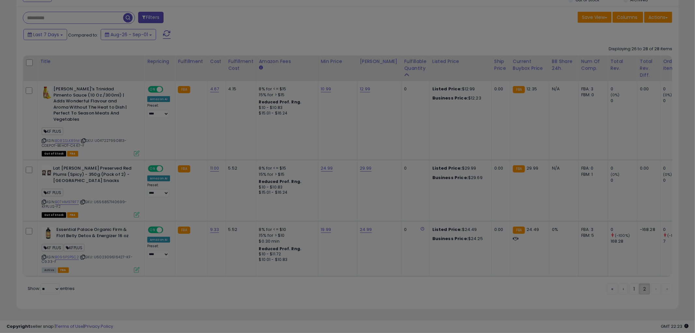
scroll to position [134, 385]
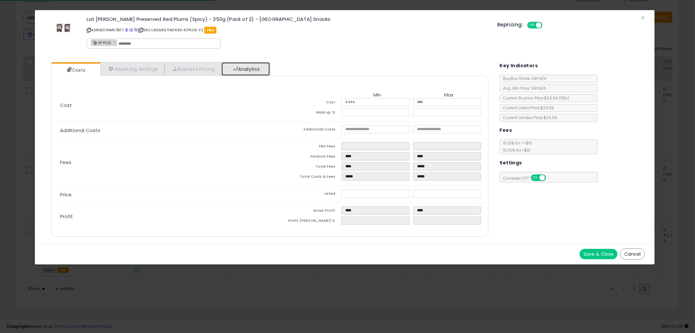
click at [256, 69] on link "Analytics" at bounding box center [246, 68] width 48 height 13
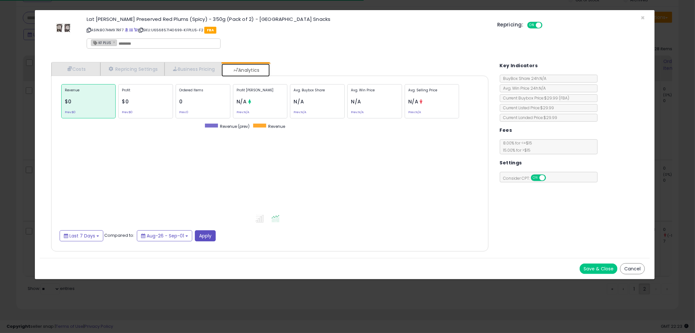
scroll to position [200, 450]
click at [75, 234] on span "Last 7 Days" at bounding box center [82, 235] width 26 height 7
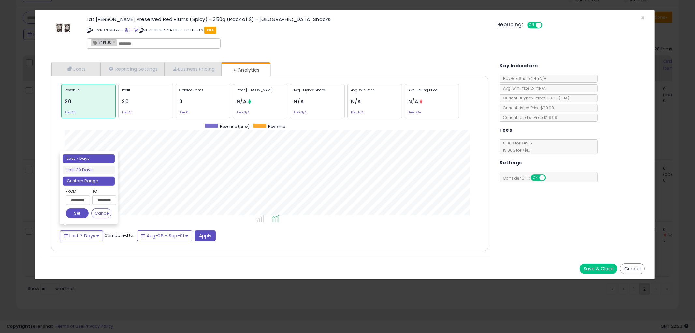
click at [82, 181] on li "Custom Range" at bounding box center [89, 181] width 52 height 9
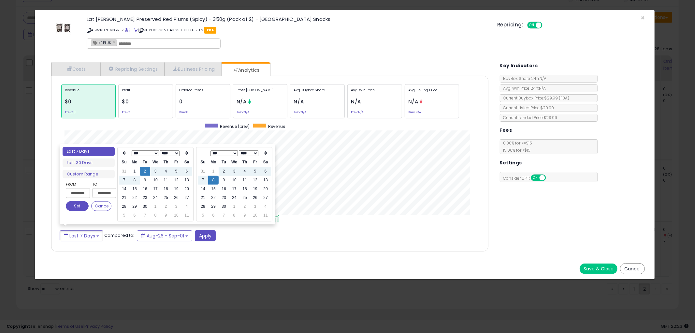
drag, startPoint x: 144, startPoint y: 151, endPoint x: 142, endPoint y: 155, distance: 4.7
click at [144, 151] on select "*** *** *** *** *** *** *** *** *** *** *** ***" at bounding box center [145, 153] width 27 height 6
click at [155, 170] on td "1" at bounding box center [155, 171] width 10 height 9
type input "**********"
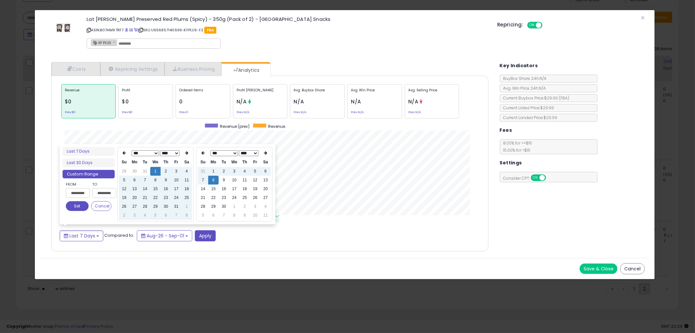
click at [73, 209] on button "Set" at bounding box center [77, 206] width 23 height 10
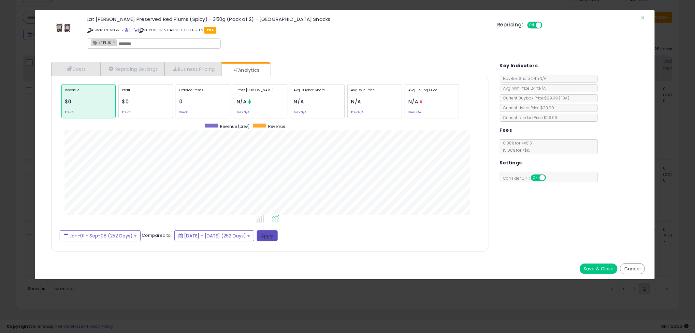
click at [278, 236] on button "Apply" at bounding box center [267, 235] width 21 height 11
click at [631, 267] on button "Cancel" at bounding box center [632, 268] width 25 height 11
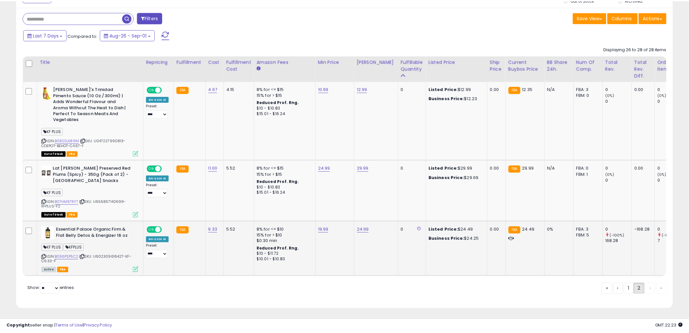
scroll to position [325693, 325445]
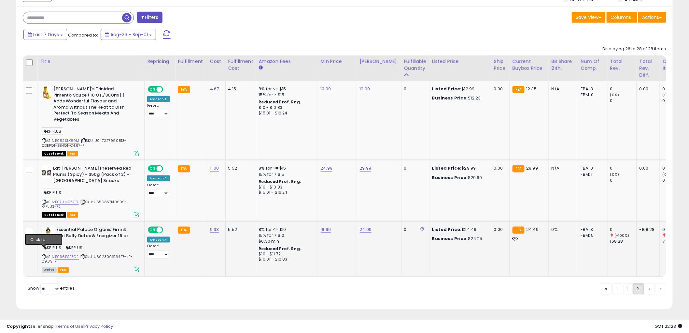
click at [43, 255] on icon at bounding box center [44, 257] width 4 height 4
